Goal: Task Accomplishment & Management: Use online tool/utility

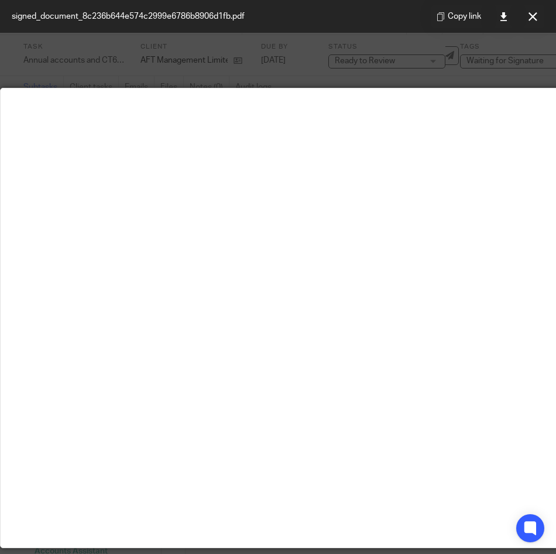
scroll to position [82, 0]
click at [531, 18] on icon at bounding box center [533, 16] width 9 height 9
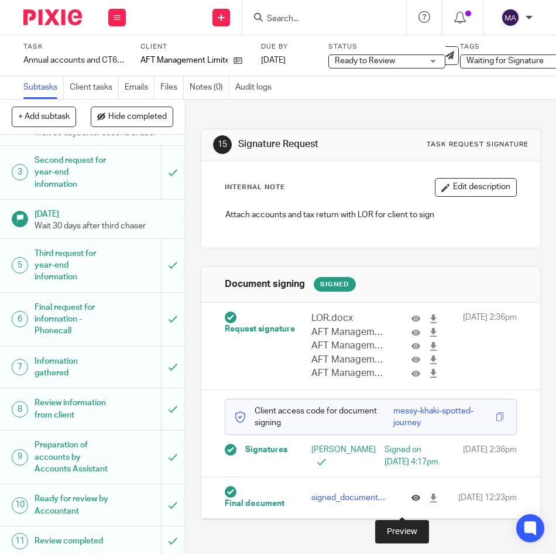
click at [412, 502] on icon at bounding box center [416, 498] width 9 height 9
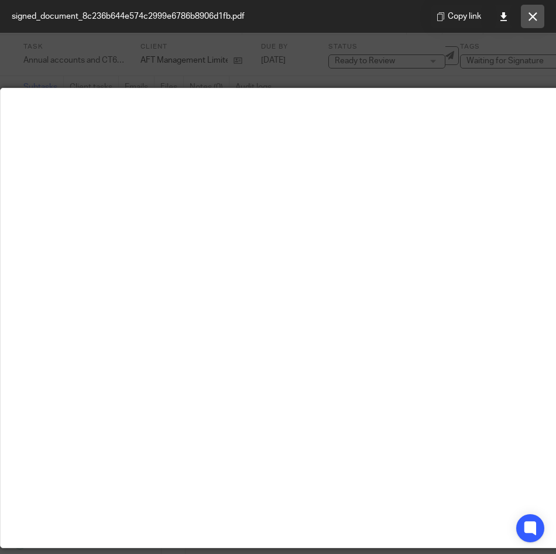
click at [534, 19] on icon at bounding box center [533, 16] width 9 height 9
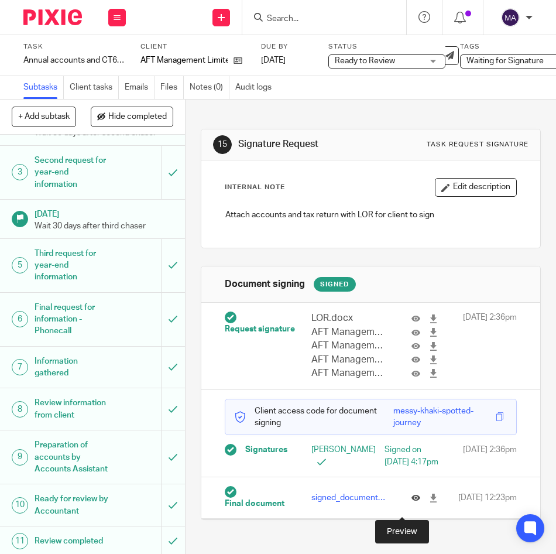
click at [412, 502] on icon at bounding box center [416, 498] width 9 height 9
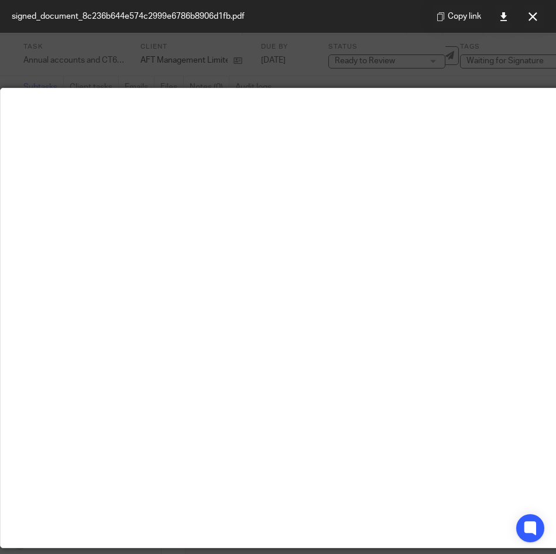
click at [535, 22] on button at bounding box center [532, 16] width 23 height 23
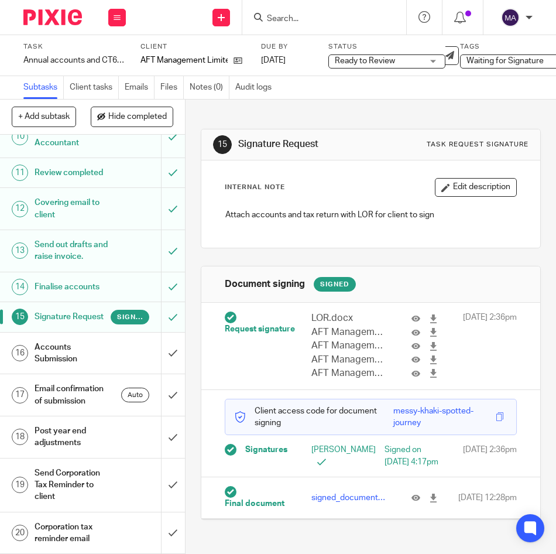
scroll to position [492, 0]
click at [125, 359] on div "Accounts Submission" at bounding box center [92, 354] width 115 height 30
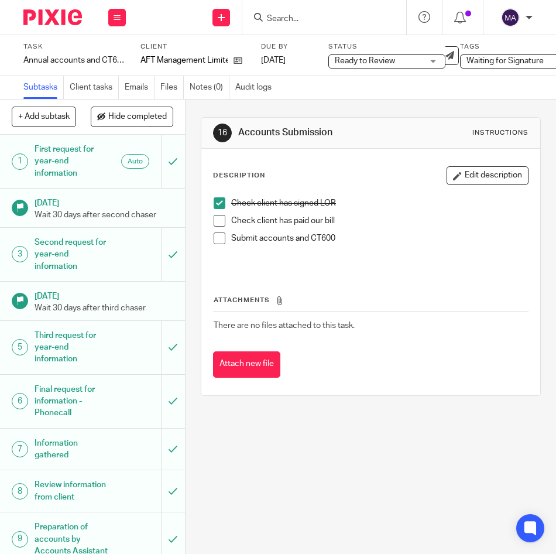
click at [217, 225] on span at bounding box center [220, 221] width 12 height 12
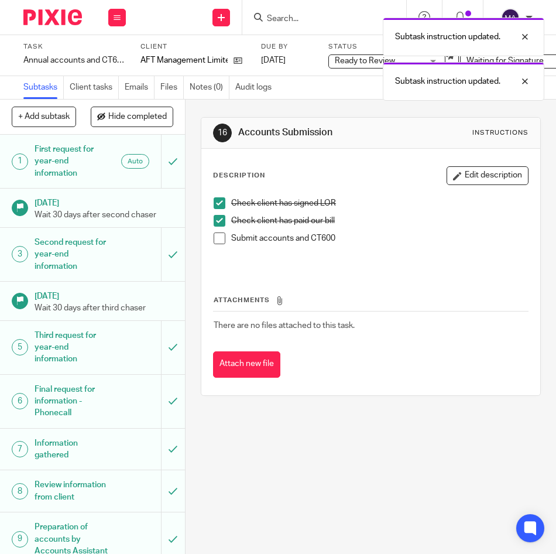
click at [208, 237] on div "Check client has signed LOR Check client has paid our bill Submit accounts and …" at bounding box center [371, 231] width 326 height 79
click at [225, 244] on li "Submit accounts and CT600" at bounding box center [371, 242] width 314 height 18
click at [210, 238] on div "Check client has signed LOR Check client has paid our bill Submit accounts and …" at bounding box center [371, 231] width 326 height 79
click at [217, 239] on span at bounding box center [220, 239] width 12 height 12
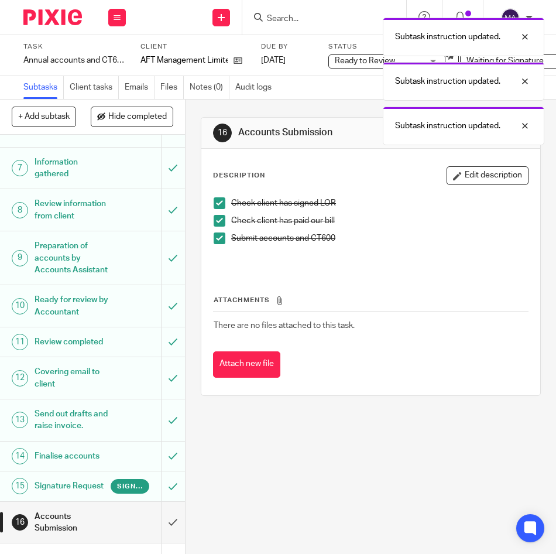
scroll to position [519, 0]
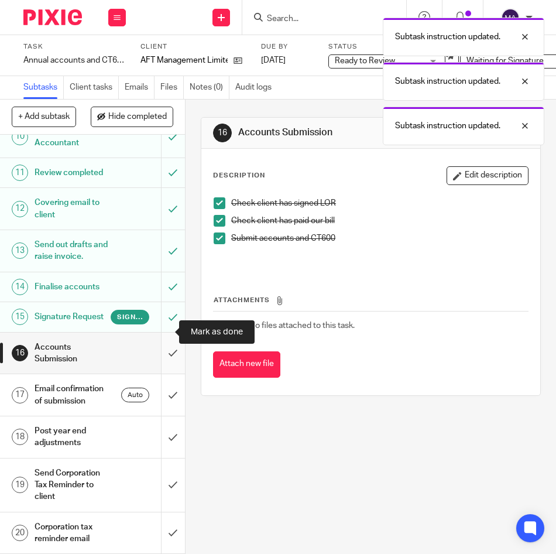
click at [166, 333] on input "submit" at bounding box center [92, 354] width 185 height 42
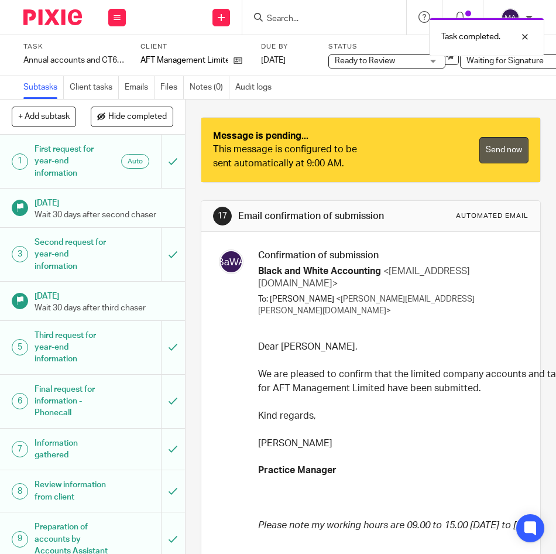
click at [485, 140] on link "Send now" at bounding box center [504, 150] width 49 height 26
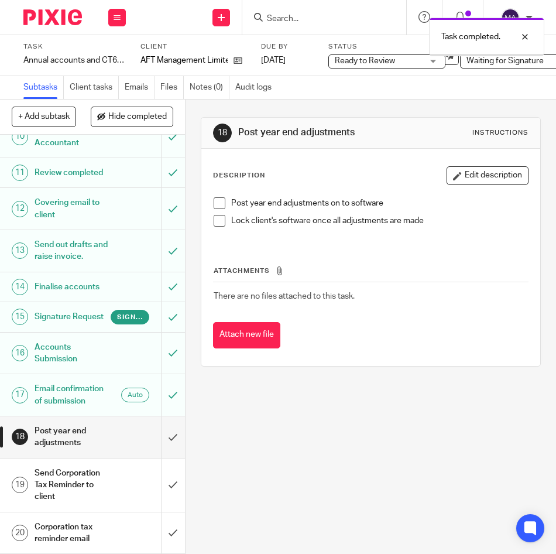
scroll to position [519, 0]
click at [355, 394] on div "18 Post year end adjustments Instructions Description Edit description Post yea…" at bounding box center [371, 327] width 371 height 454
click at [330, 381] on div "18 Post year end adjustments Instructions Description Edit description Post yea…" at bounding box center [371, 242] width 340 height 285
